Goal: Find specific page/section: Find specific page/section

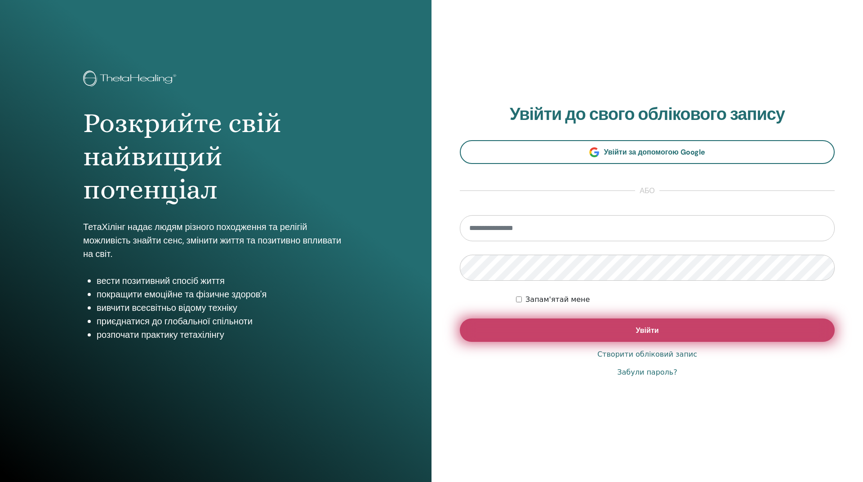
type input "**********"
click at [608, 323] on button "Увійти" at bounding box center [647, 330] width 375 height 23
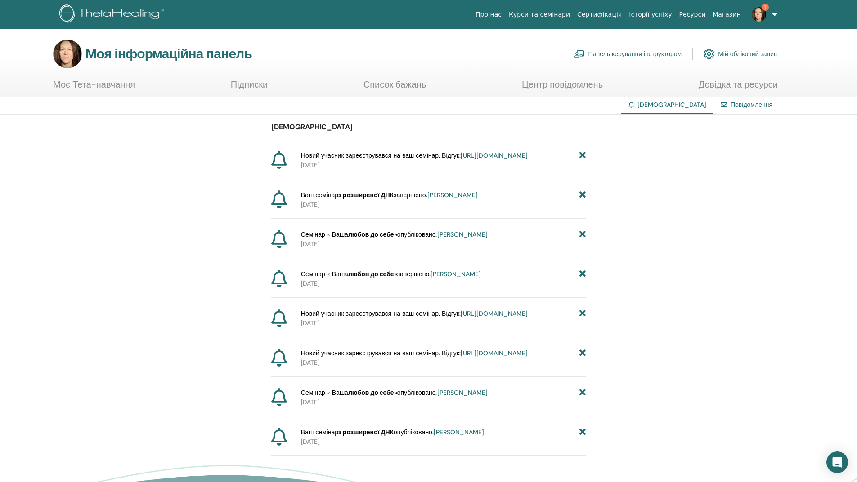
click at [460, 160] on font "[URL][DOMAIN_NAME]" at bounding box center [493, 156] width 67 height 8
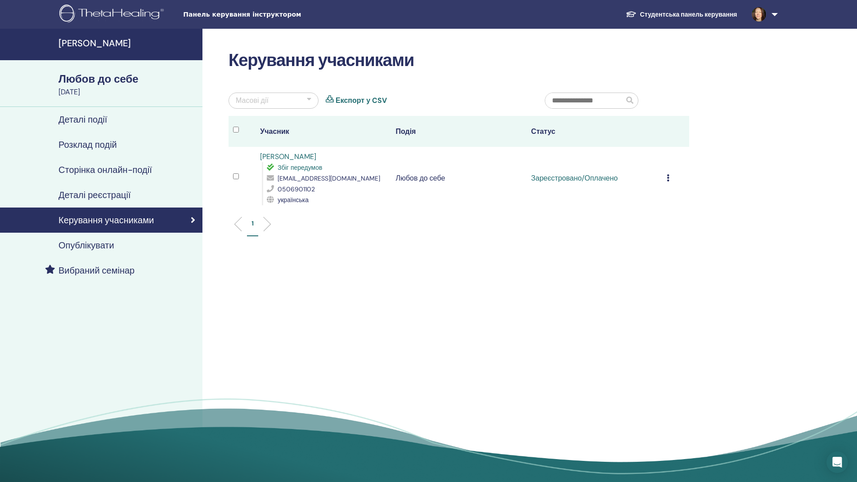
click at [666, 177] on icon at bounding box center [667, 177] width 3 height 7
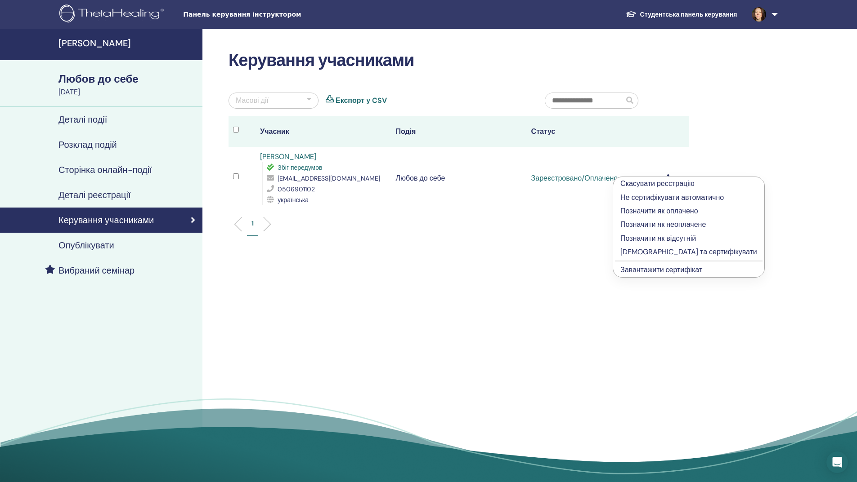
click at [649, 251] on font "Заповнити та сертифікувати" at bounding box center [688, 251] width 137 height 9
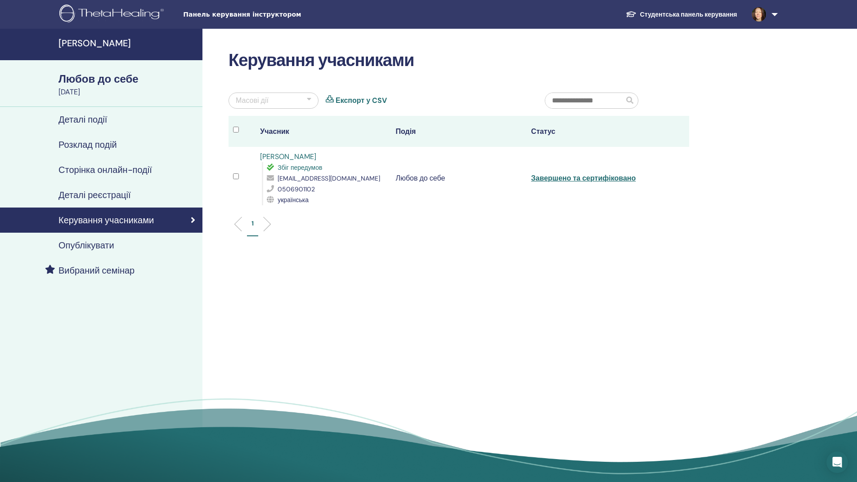
click at [106, 45] on font "[PERSON_NAME]" at bounding box center [94, 43] width 72 height 12
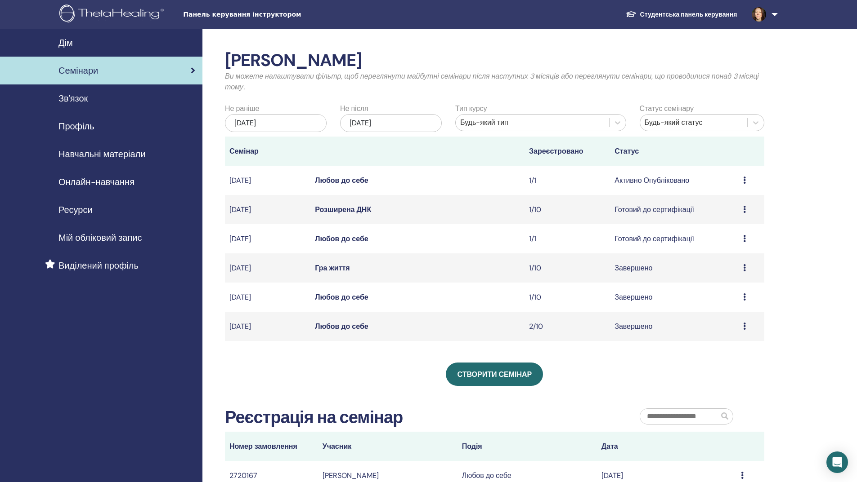
click at [83, 127] on font "Профіль" at bounding box center [76, 127] width 36 height 12
